Goal: Navigation & Orientation: Find specific page/section

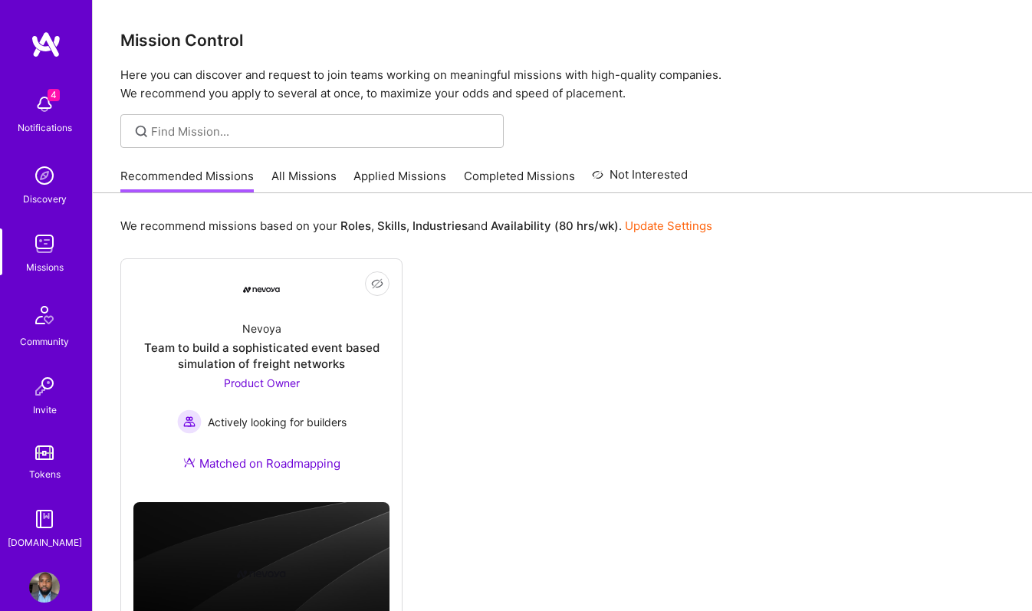
click at [65, 95] on div "4 Notifications" at bounding box center [44, 112] width 95 height 53
click at [65, 95] on div "4 Notifications Discovery Missions Community Invite Tokens [DOMAIN_NAME]" at bounding box center [46, 318] width 92 height 464
click at [40, 336] on div "Community" at bounding box center [44, 341] width 49 height 16
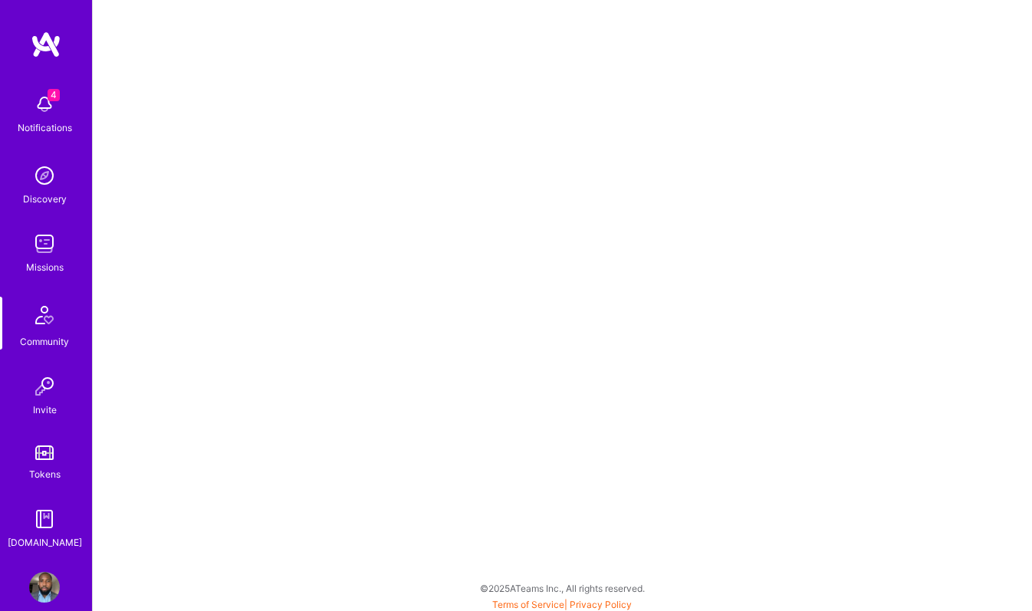
click at [56, 244] on img at bounding box center [44, 243] width 31 height 31
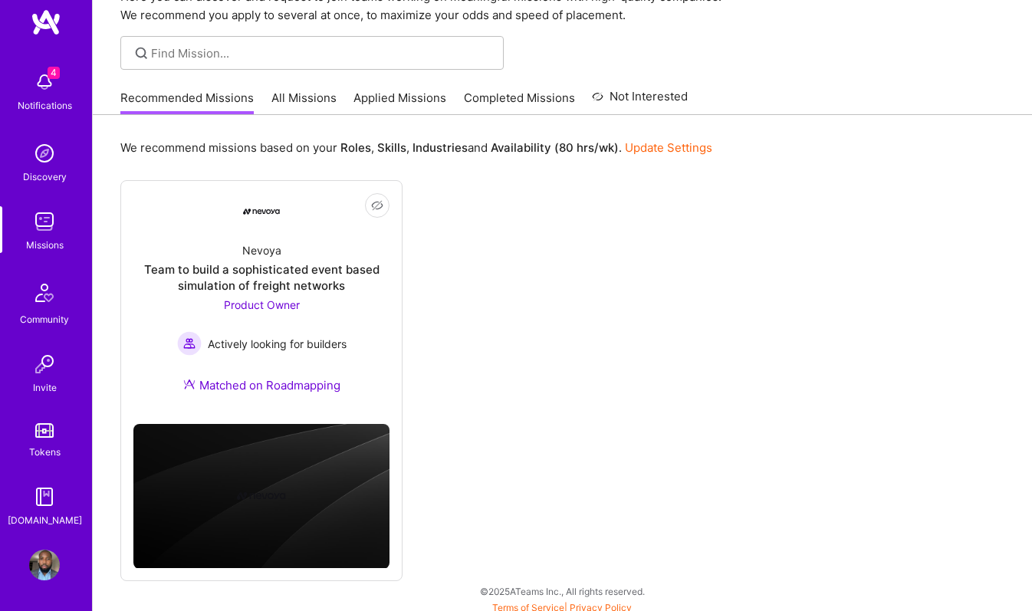
scroll to position [85, 0]
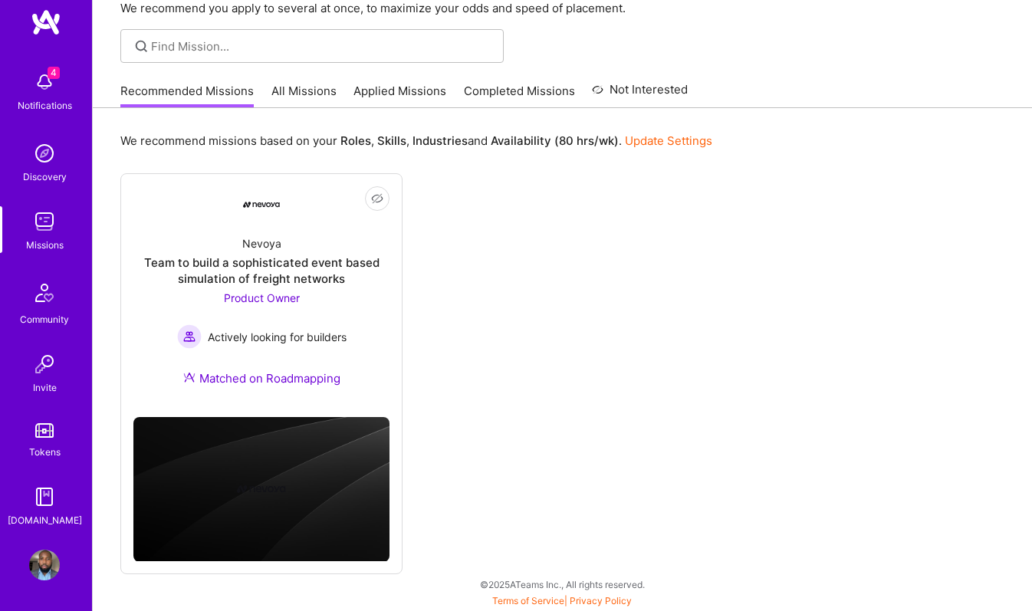
click at [46, 494] on img at bounding box center [44, 496] width 31 height 31
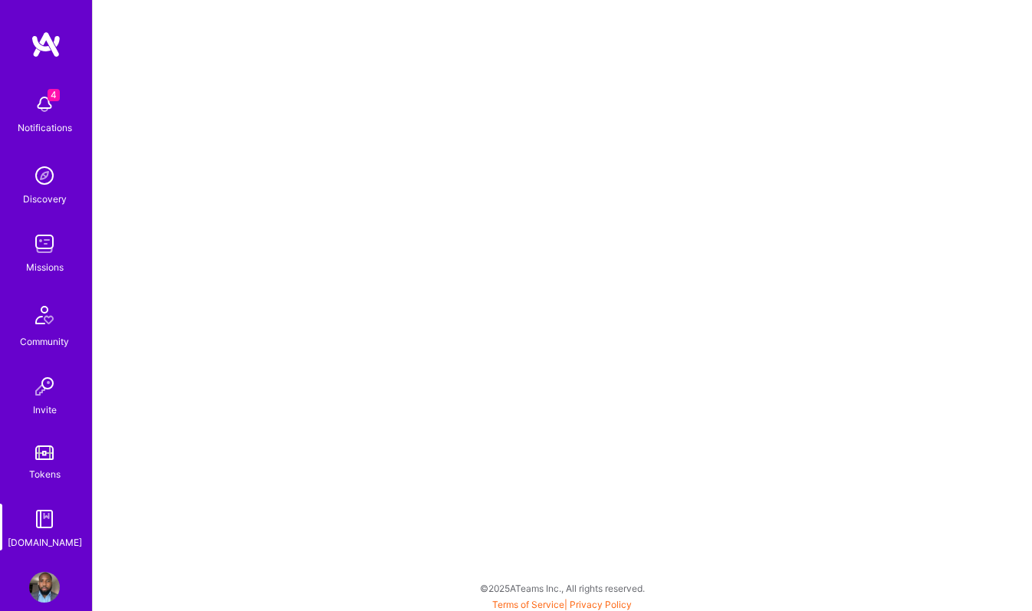
click at [56, 386] on img at bounding box center [44, 386] width 31 height 31
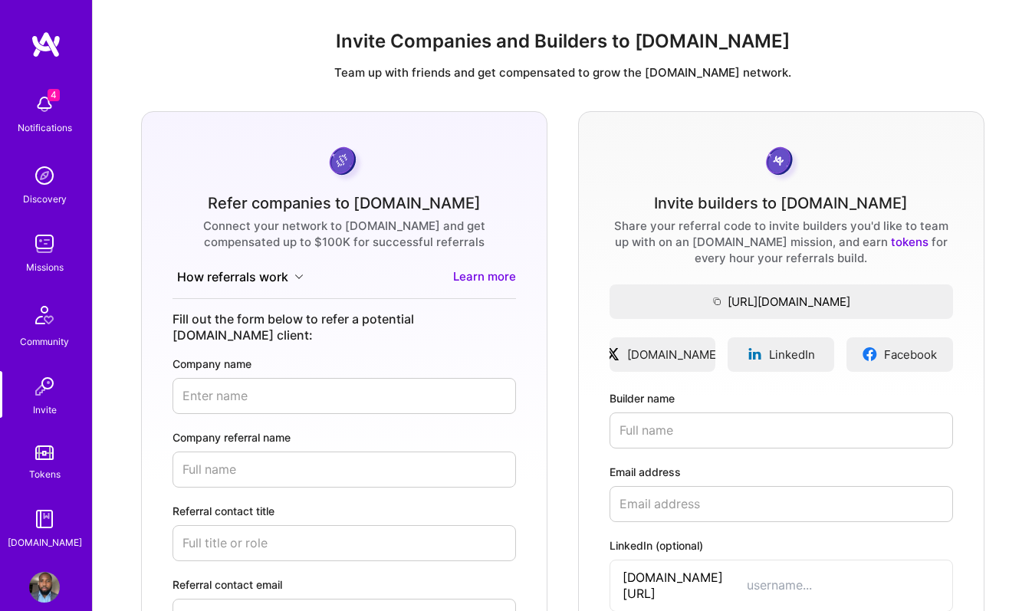
click at [56, 321] on img at bounding box center [44, 315] width 37 height 37
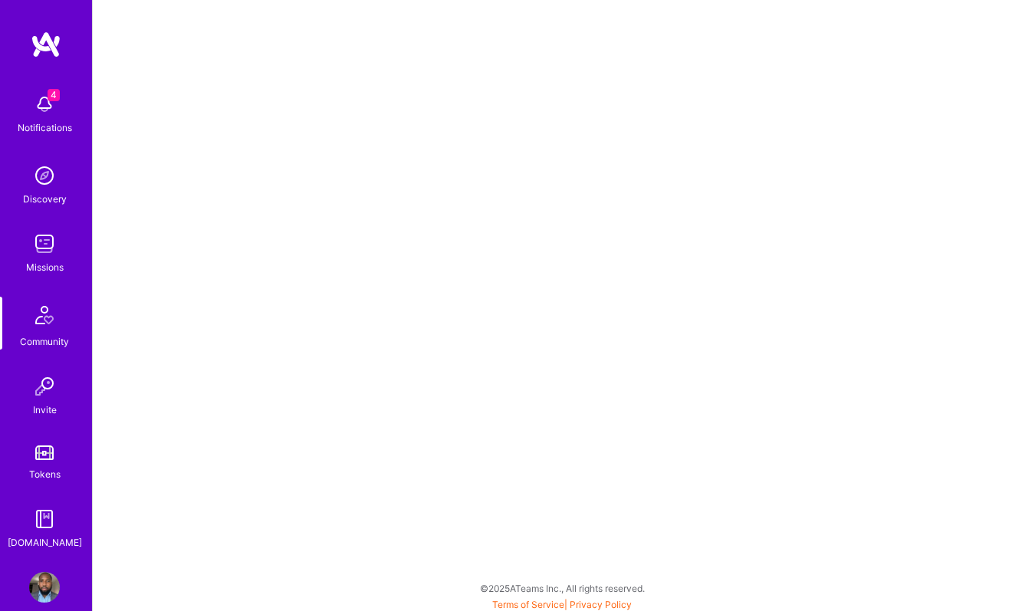
click at [45, 236] on img at bounding box center [44, 243] width 31 height 31
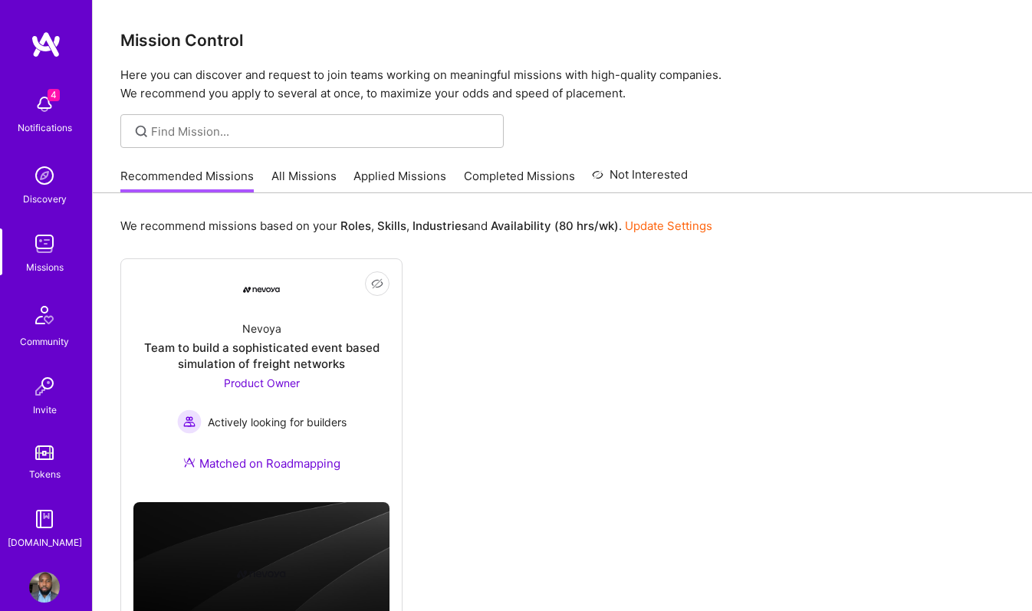
click at [317, 174] on link "All Missions" at bounding box center [303, 180] width 65 height 25
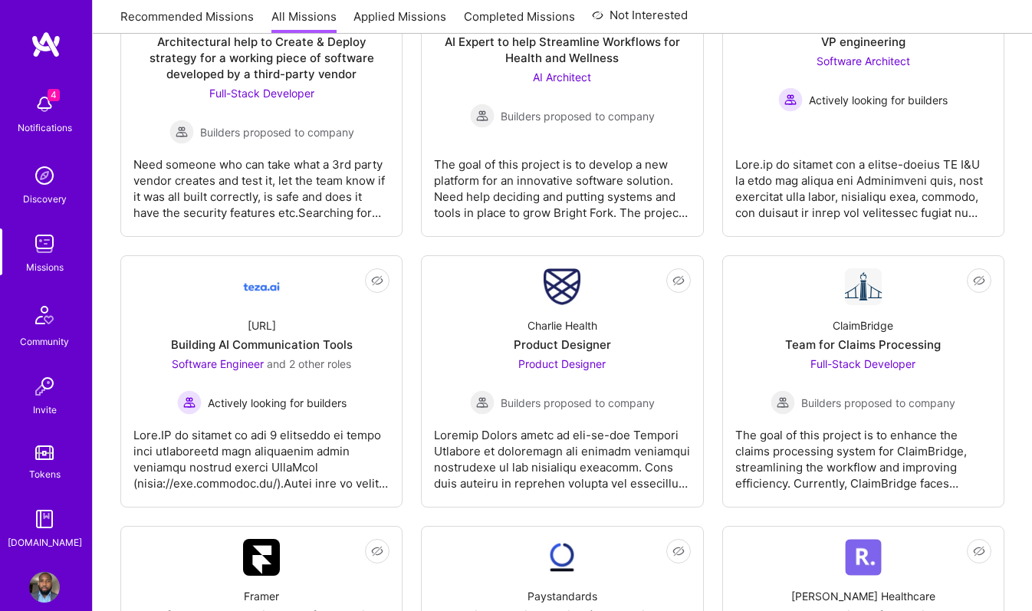
scroll to position [1994, 0]
